Goal: Contribute content: Add original content to the website for others to see

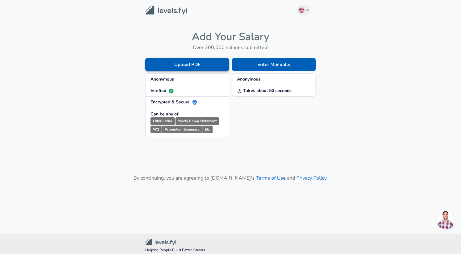
click at [206, 66] on button "Upload PDF" at bounding box center [187, 64] width 84 height 13
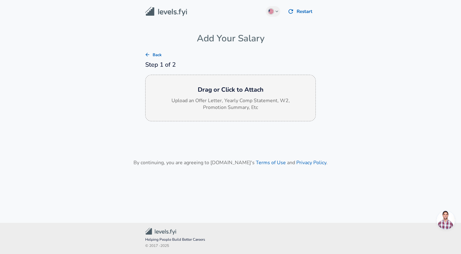
click at [241, 91] on h6 "Drag or Click to Attach" at bounding box center [230, 90] width 160 height 10
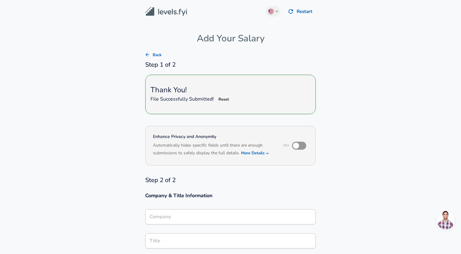
type input "Software Engineer"
type input "Agoda"
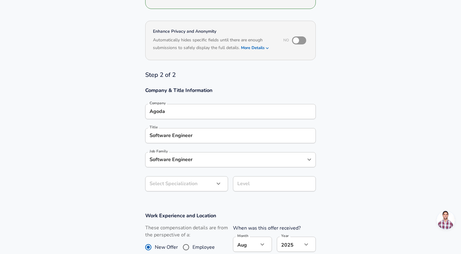
click at [171, 158] on input "Software Engineer" at bounding box center [226, 160] width 156 height 10
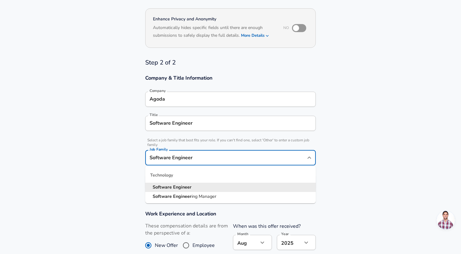
click at [197, 154] on input "Software Engineer" at bounding box center [226, 158] width 156 height 10
click at [339, 134] on section "Company & Title Information Company Agoda Company Title Software Engineer Title…" at bounding box center [230, 136] width 461 height 136
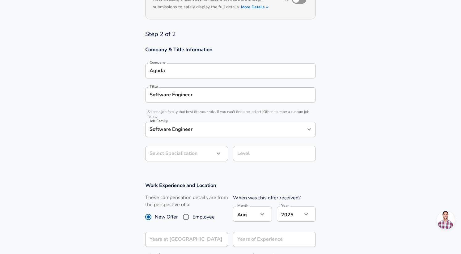
click at [210, 96] on input "Software Engineer" at bounding box center [230, 95] width 165 height 10
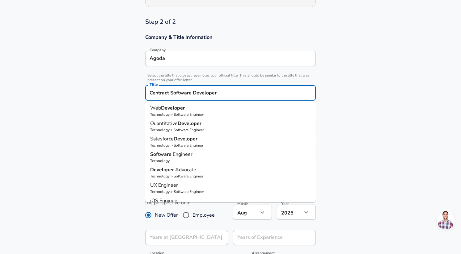
scroll to position [38, 0]
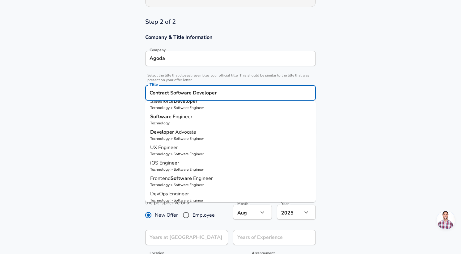
click at [249, 123] on p "Technology" at bounding box center [230, 123] width 161 height 6
type input "Software Engineer"
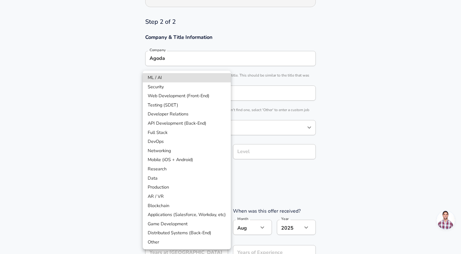
scroll to position [177, 0]
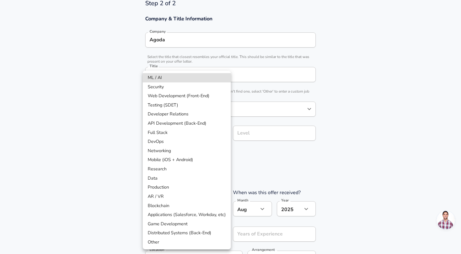
click at [206, 96] on li "Web Development (Front-End)" at bounding box center [187, 95] width 88 height 9
type input "Web Development (Front-End)"
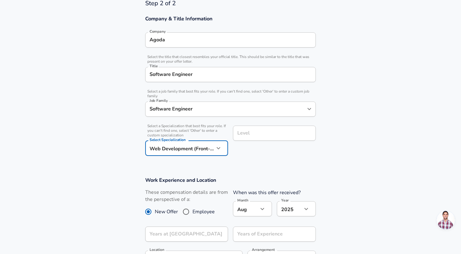
click at [250, 134] on input "Level" at bounding box center [274, 133] width 77 height 10
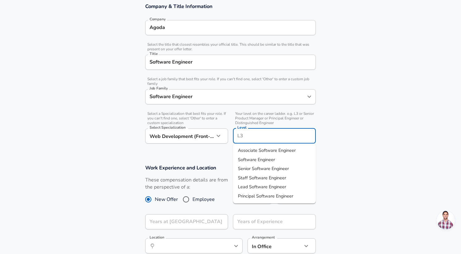
click at [255, 159] on span "Software Engineer" at bounding box center [256, 160] width 37 height 6
type input "Software Engineer"
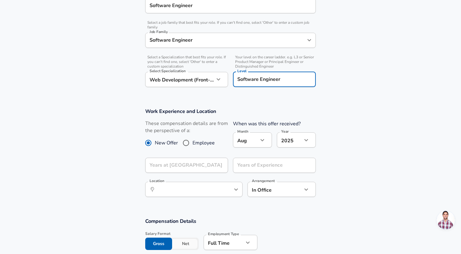
scroll to position [248, 0]
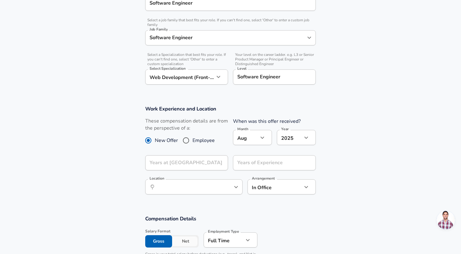
click at [188, 142] on input "Employee" at bounding box center [185, 141] width 13 height 10
radio input "true"
radio input "false"
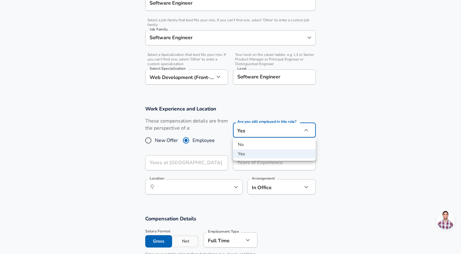
click at [248, 144] on li "No" at bounding box center [274, 144] width 83 height 9
type input "no"
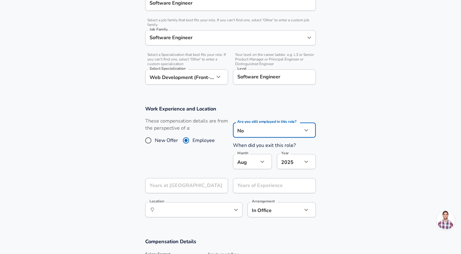
click at [261, 164] on icon "button" at bounding box center [262, 161] width 7 height 7
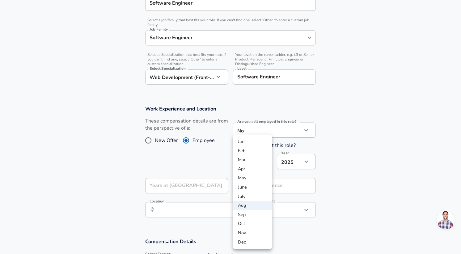
click at [247, 212] on li "Sep" at bounding box center [252, 214] width 39 height 9
type input "9"
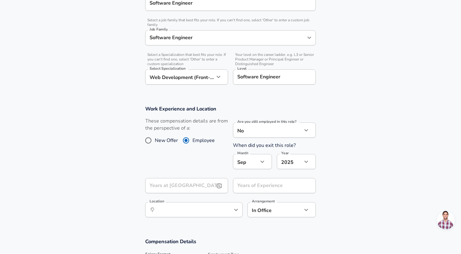
click at [176, 189] on input "Years at [GEOGRAPHIC_DATA]" at bounding box center [179, 185] width 69 height 15
type input "0"
click at [258, 192] on input "Years of Experience" at bounding box center [267, 185] width 69 height 15
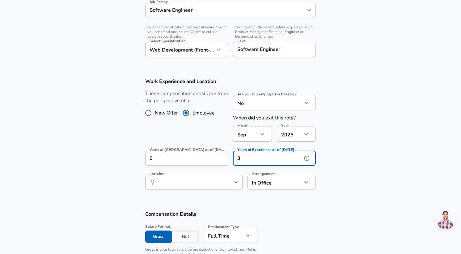
scroll to position [284, 0]
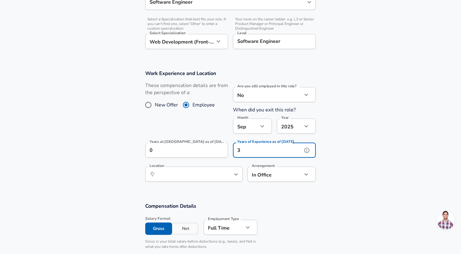
type input "3"
click at [200, 176] on input "Location" at bounding box center [186, 175] width 63 height 10
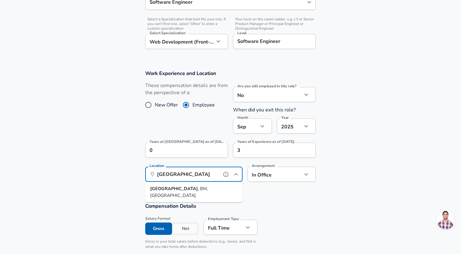
click at [204, 189] on li "[GEOGRAPHIC_DATA] , BM, [GEOGRAPHIC_DATA]" at bounding box center [193, 192] width 97 height 16
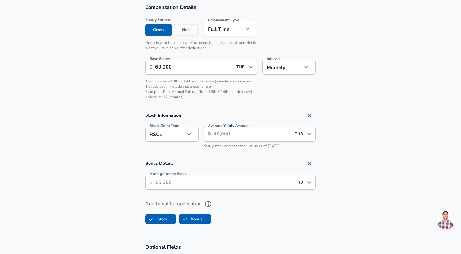
scroll to position [509, 0]
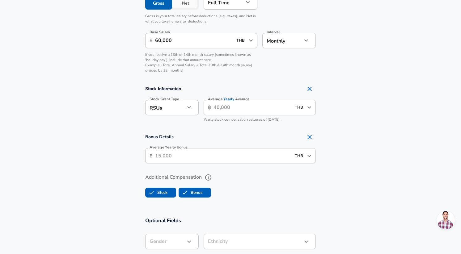
type input "[GEOGRAPHIC_DATA], BM, [GEOGRAPHIC_DATA]"
click at [310, 88] on icon "Remove Section" at bounding box center [309, 88] width 7 height 7
checkbox input "false"
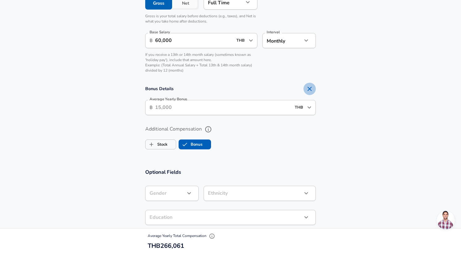
click at [310, 90] on icon "Remove Section" at bounding box center [309, 88] width 7 height 7
checkbox input "false"
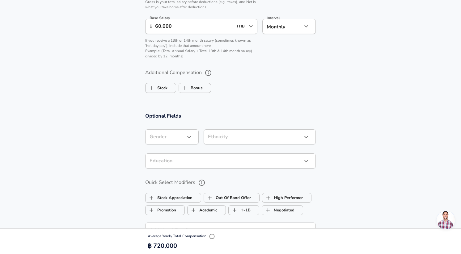
scroll to position [492, 0]
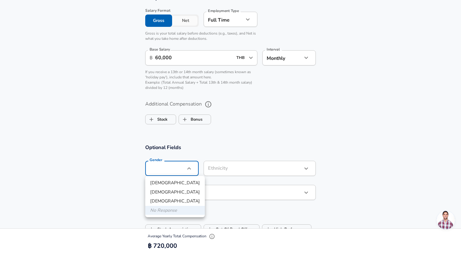
click at [181, 182] on li "[DEMOGRAPHIC_DATA]" at bounding box center [175, 183] width 60 height 9
type input "[DEMOGRAPHIC_DATA]"
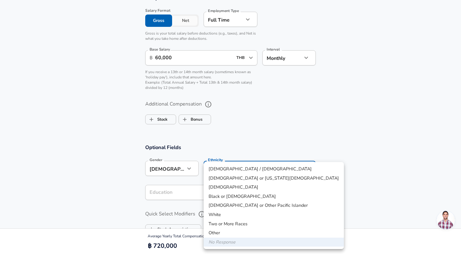
click at [220, 184] on li "[DEMOGRAPHIC_DATA]" at bounding box center [274, 187] width 140 height 9
type input "[DEMOGRAPHIC_DATA]"
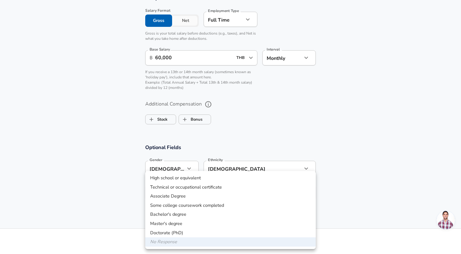
click at [198, 211] on li "Bachelor's degree" at bounding box center [230, 214] width 170 height 9
type input "Bachelors degree"
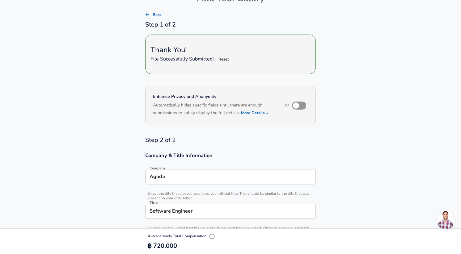
scroll to position [0, 0]
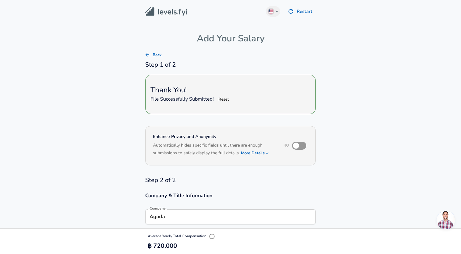
click at [300, 145] on input "checkbox" at bounding box center [295, 146] width 35 height 12
checkbox input "true"
click at [225, 97] on button "Reset" at bounding box center [224, 100] width 20 height 10
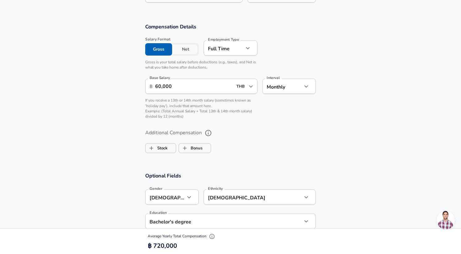
scroll to position [737, 0]
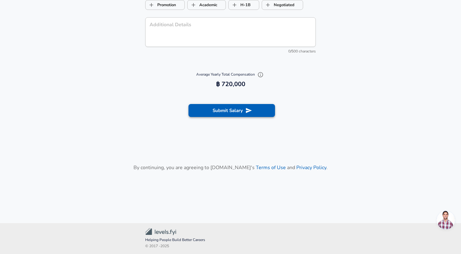
click at [239, 111] on button "Submit Salary" at bounding box center [231, 110] width 86 height 13
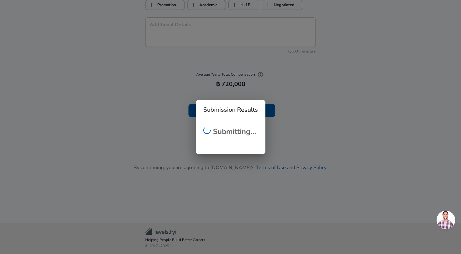
scroll to position [0, 0]
